Goal: Task Accomplishment & Management: Manage account settings

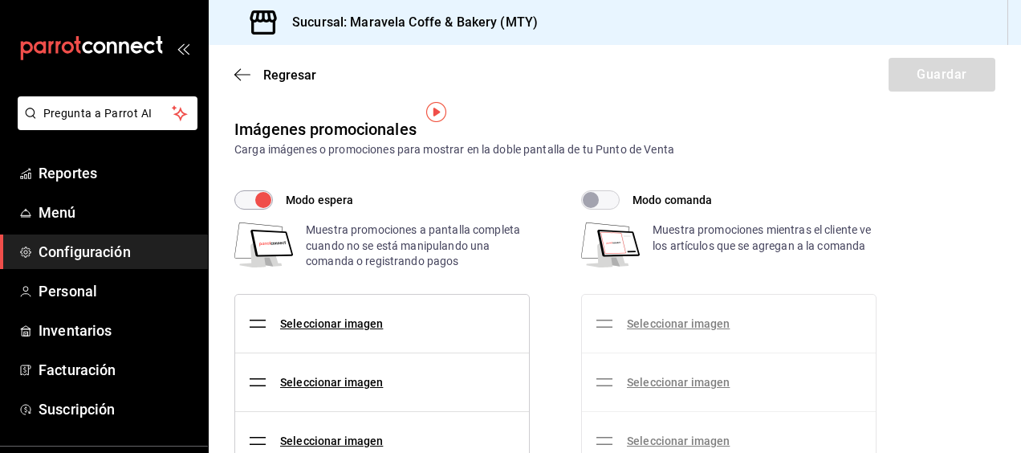
scroll to position [313, 0]
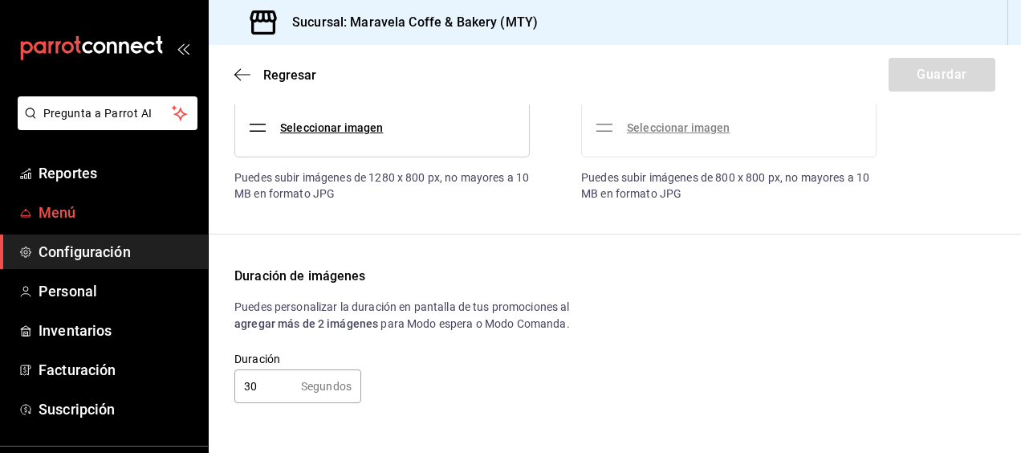
click at [85, 226] on link "Menú" at bounding box center [104, 212] width 208 height 35
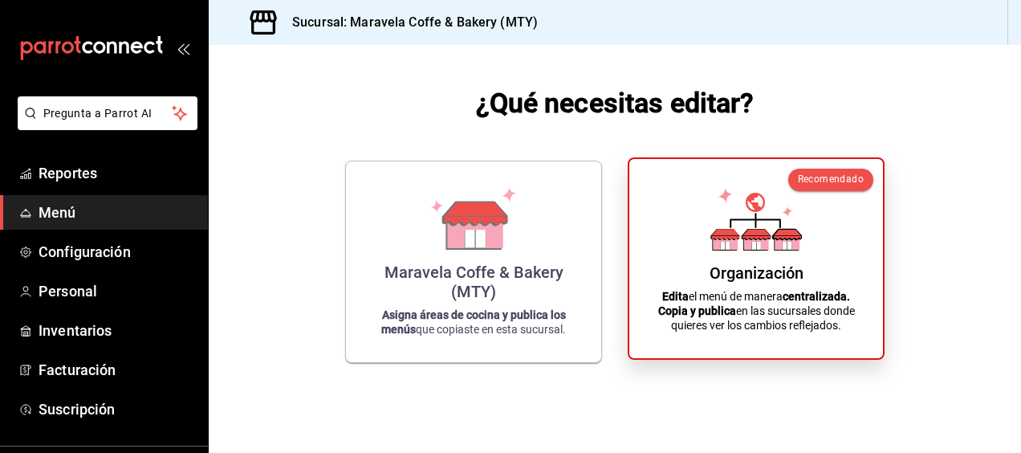
click at [854, 290] on p "Edita el menú de manera centralizada. Copia y publica en las sucursales donde q…" at bounding box center [756, 310] width 215 height 43
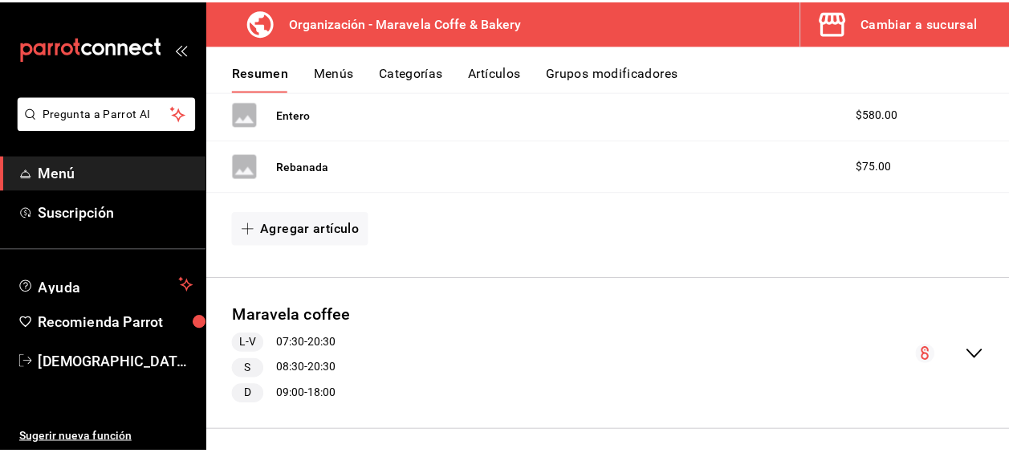
scroll to position [512, 0]
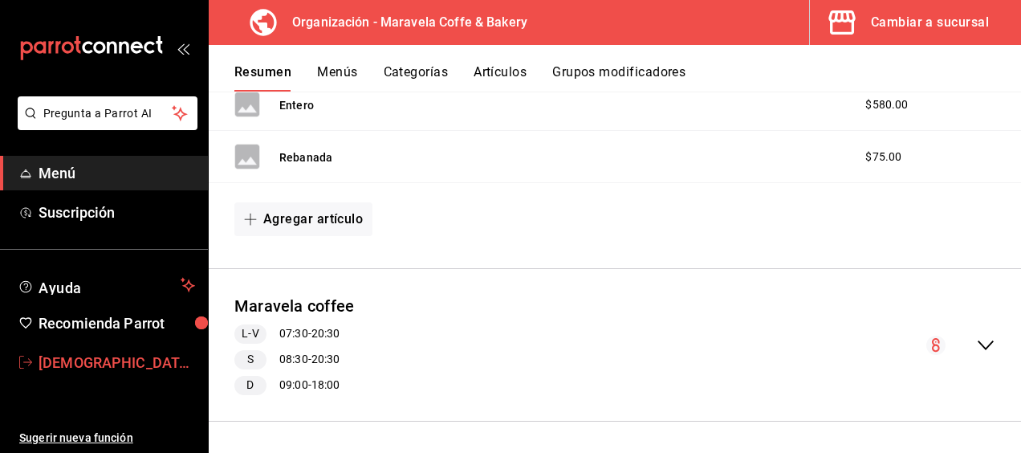
click at [74, 360] on span "[DEMOGRAPHIC_DATA][PERSON_NAME]" at bounding box center [117, 363] width 157 height 22
